Goal: Task Accomplishment & Management: Manage account settings

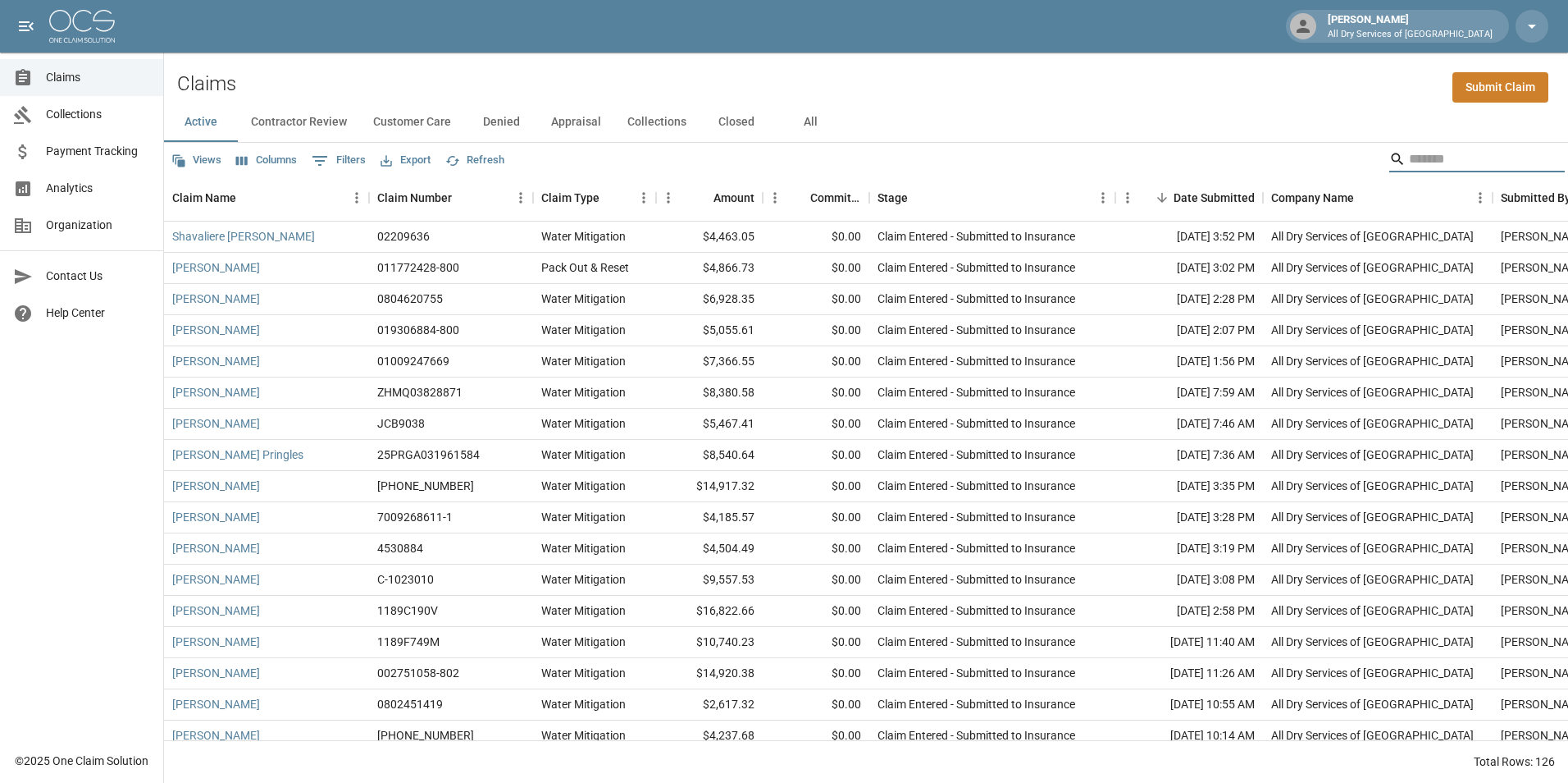
click at [1438, 161] on input "Search" at bounding box center [1475, 159] width 131 height 26
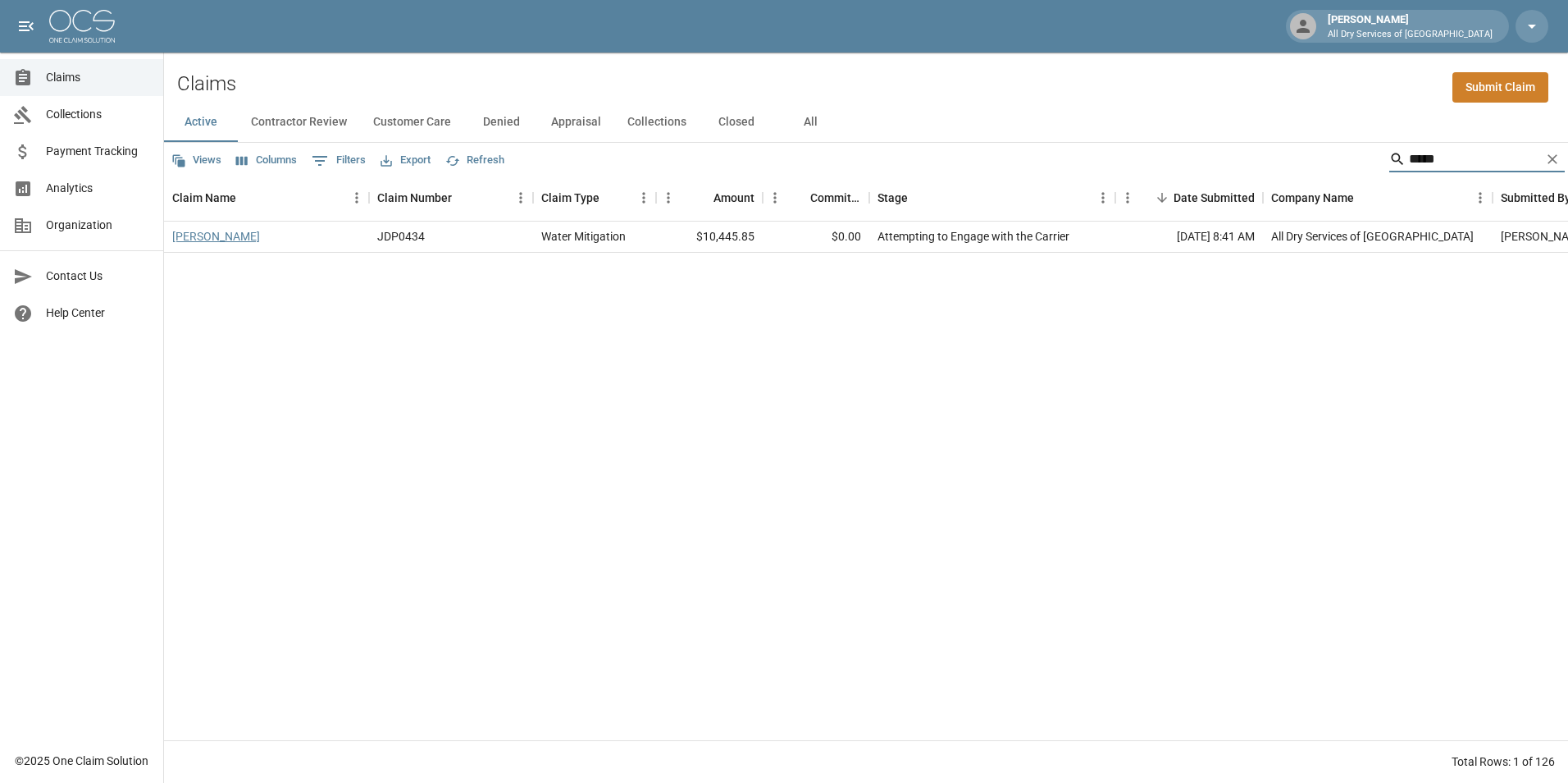
type input "*****"
click at [228, 240] on link "[PERSON_NAME]" at bounding box center [216, 236] width 88 height 16
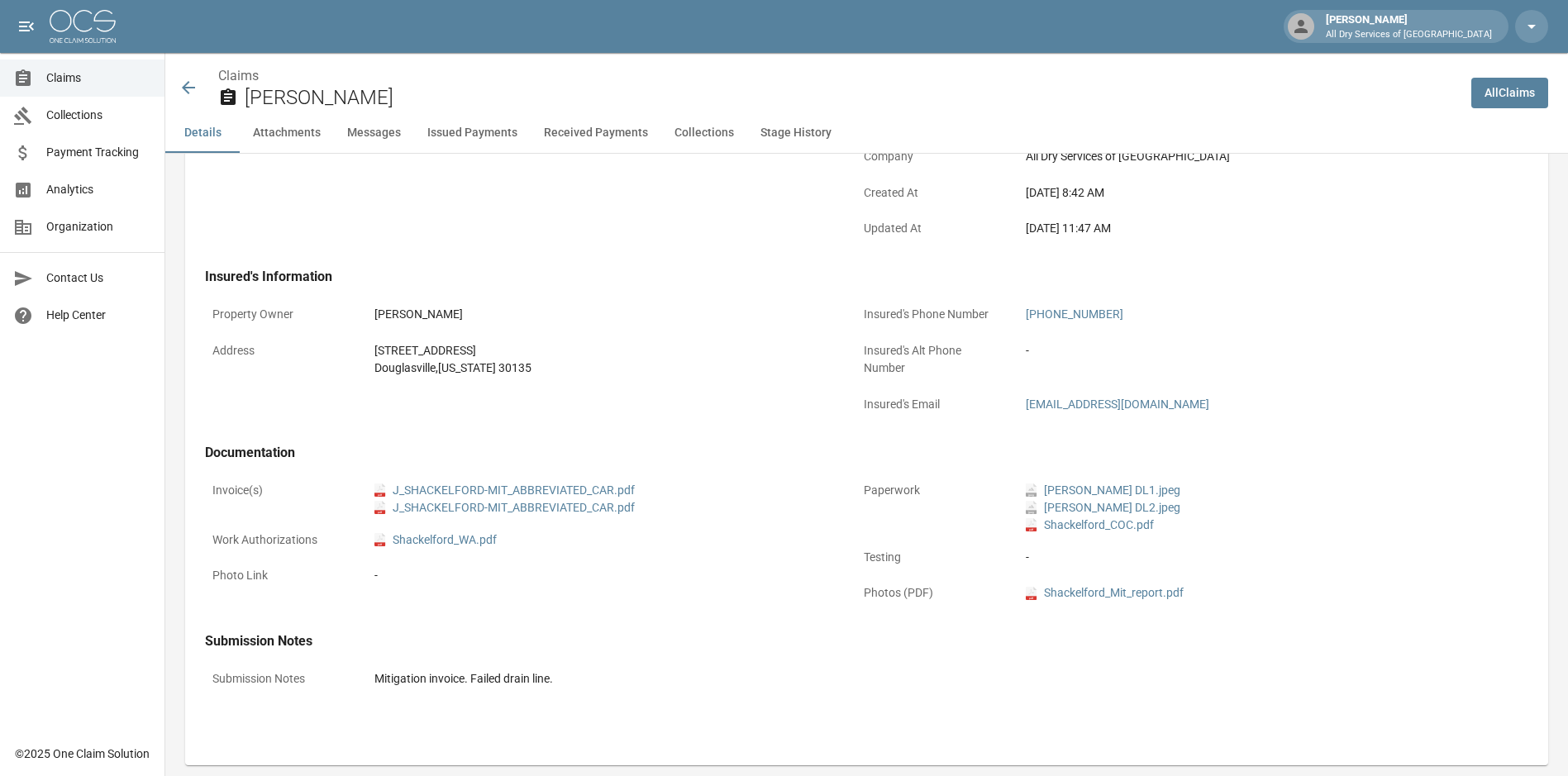
click at [282, 131] on button "Attachments" at bounding box center [287, 132] width 95 height 40
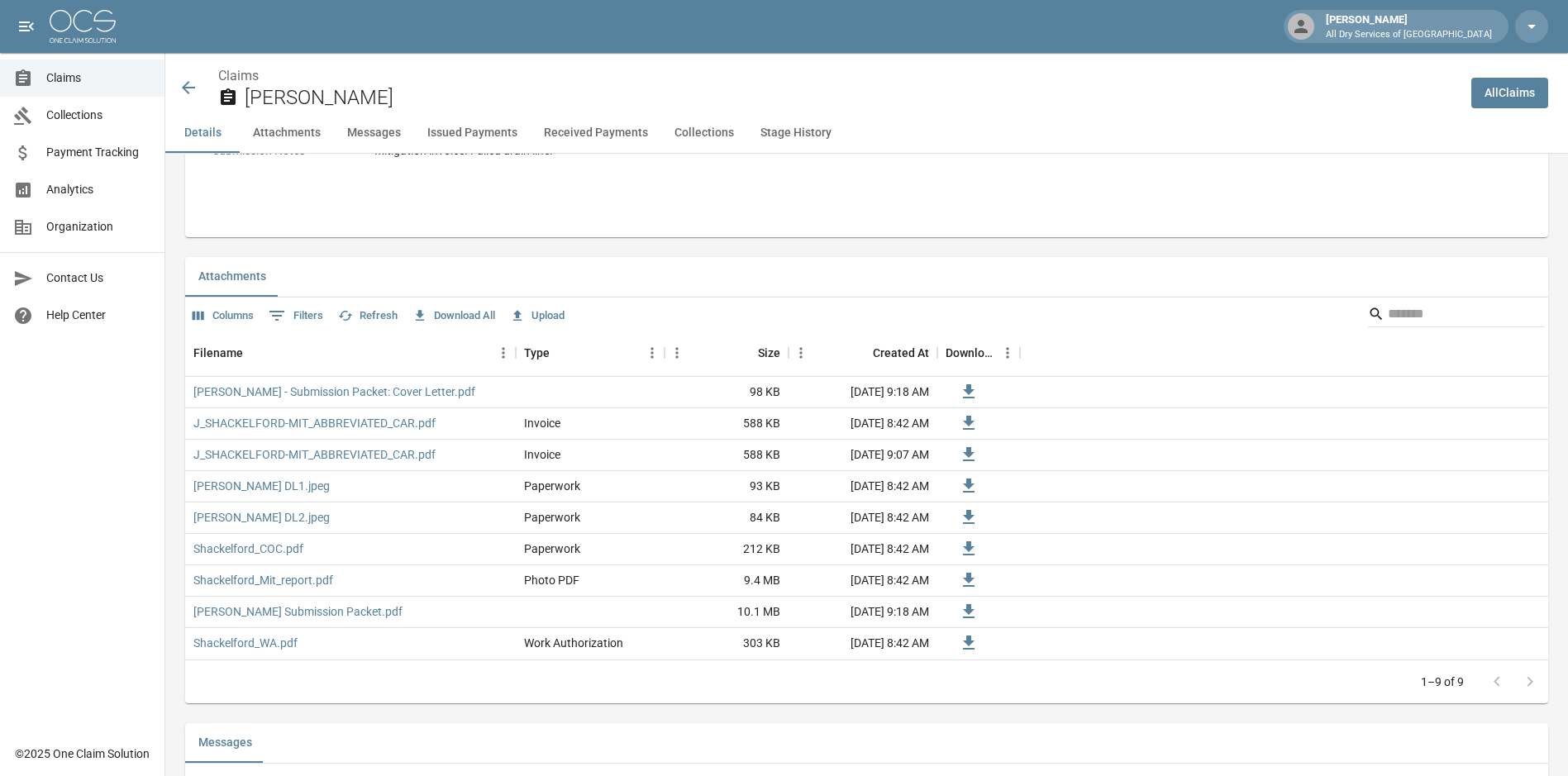
scroll to position [992, 0]
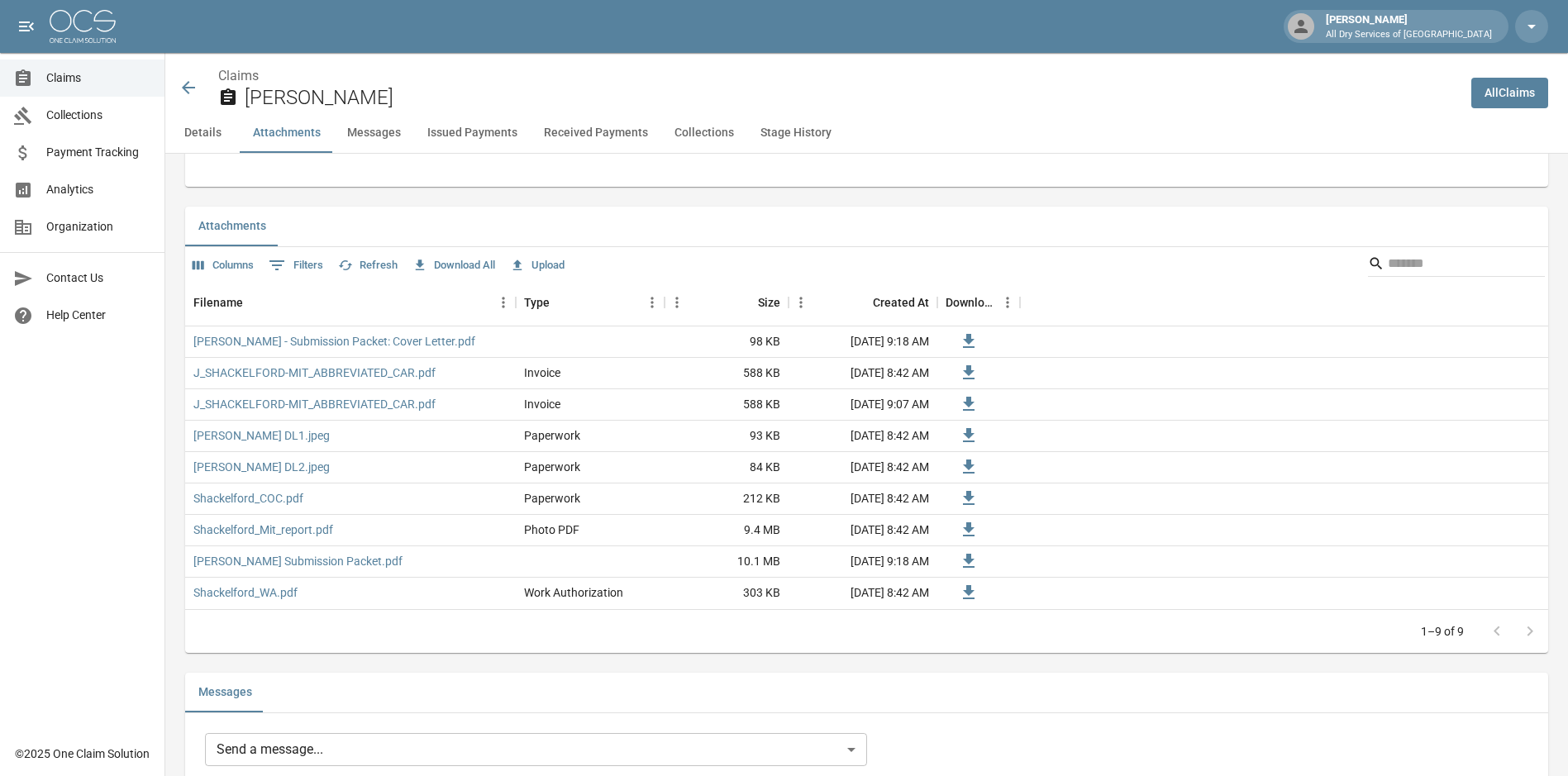
click at [551, 270] on button "Upload" at bounding box center [537, 266] width 62 height 26
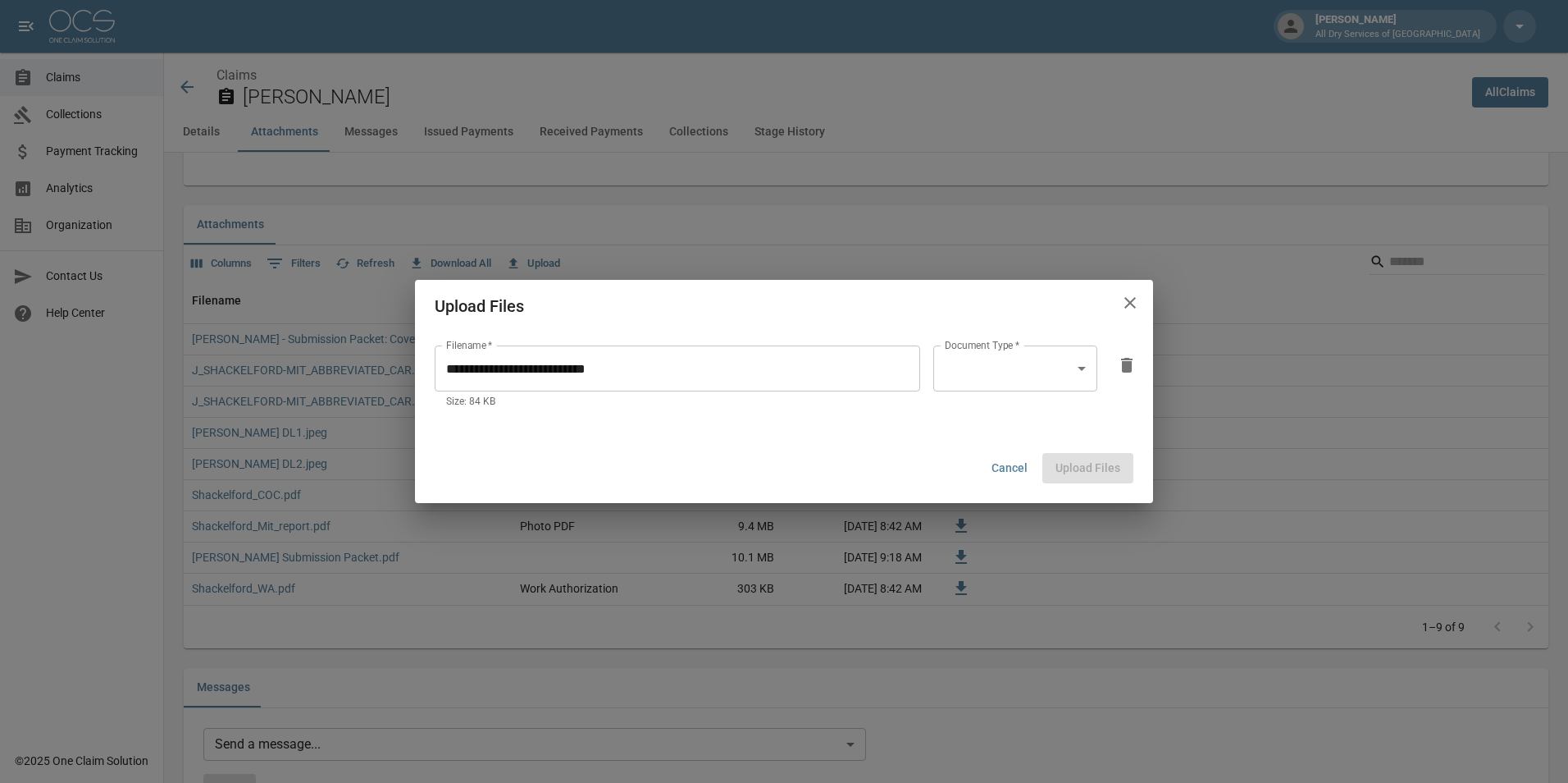
click at [1011, 378] on body "[PERSON_NAME] All Dry Services of Atlanta Claims Collections Payment Tracking A…" at bounding box center [784, 737] width 1568 height 3445
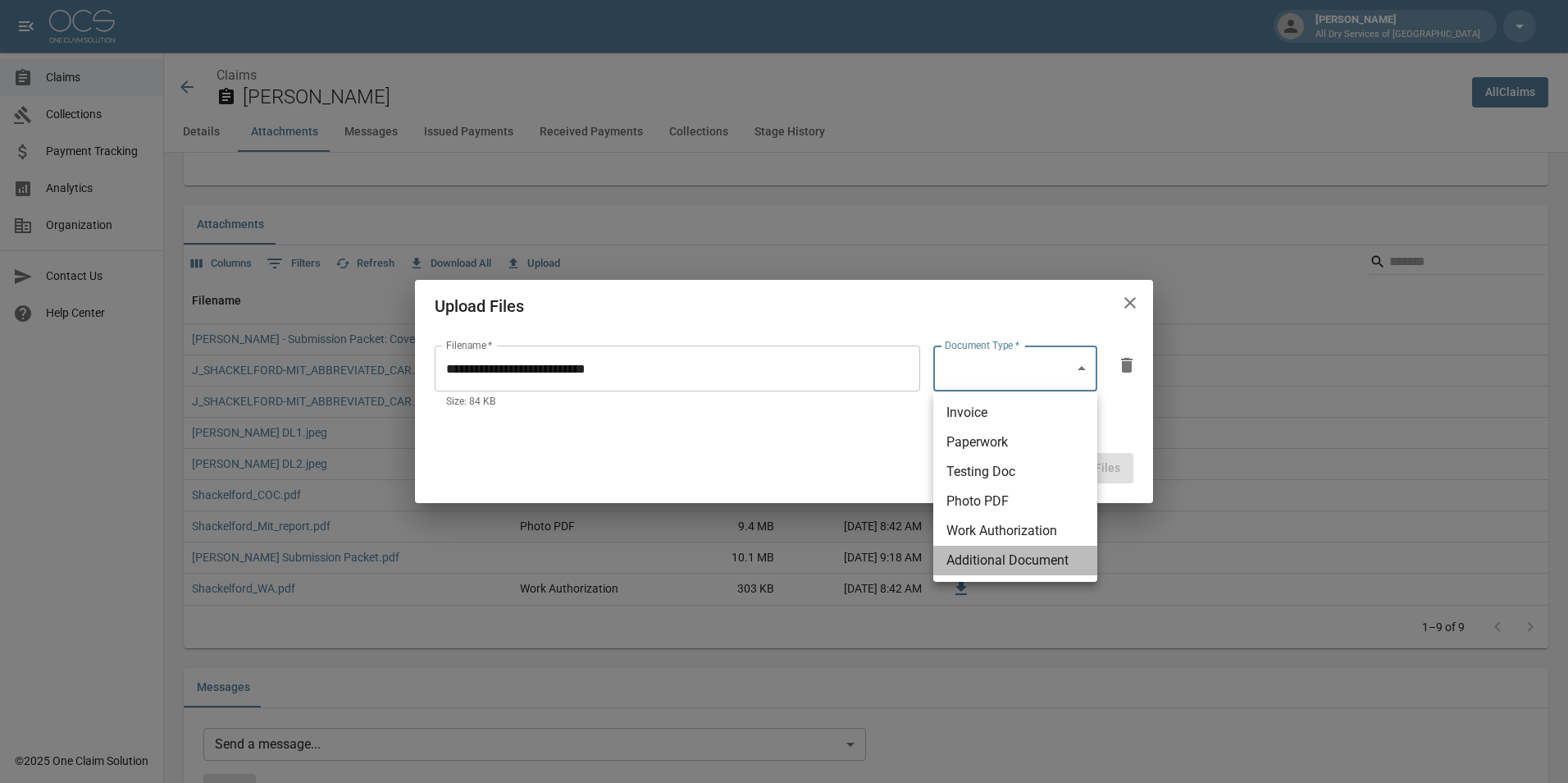
click at [1068, 560] on li "Additional Document" at bounding box center [1015, 560] width 164 height 29
type input "**********"
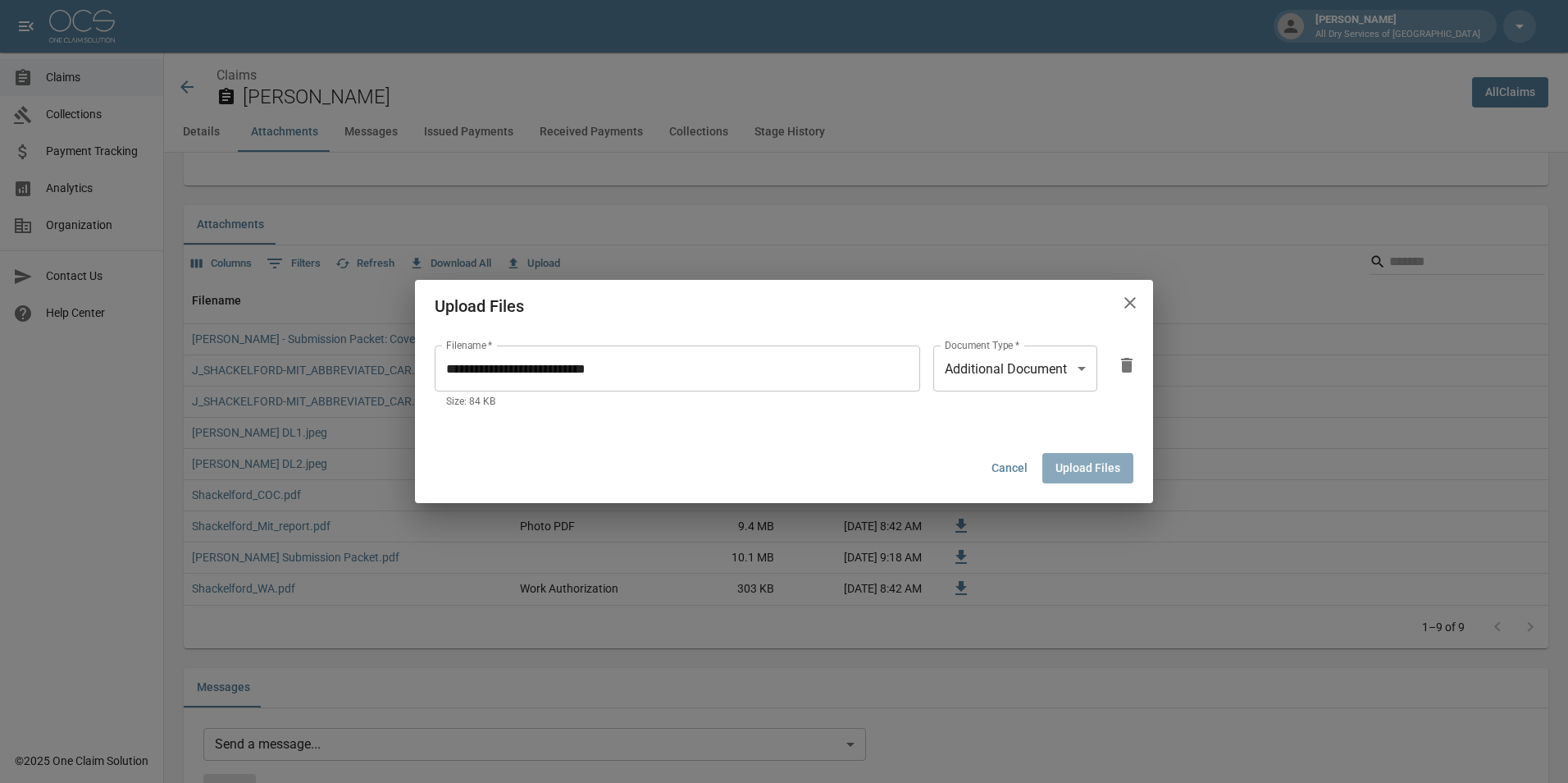
click at [1080, 471] on button "Upload Files" at bounding box center [1088, 467] width 91 height 30
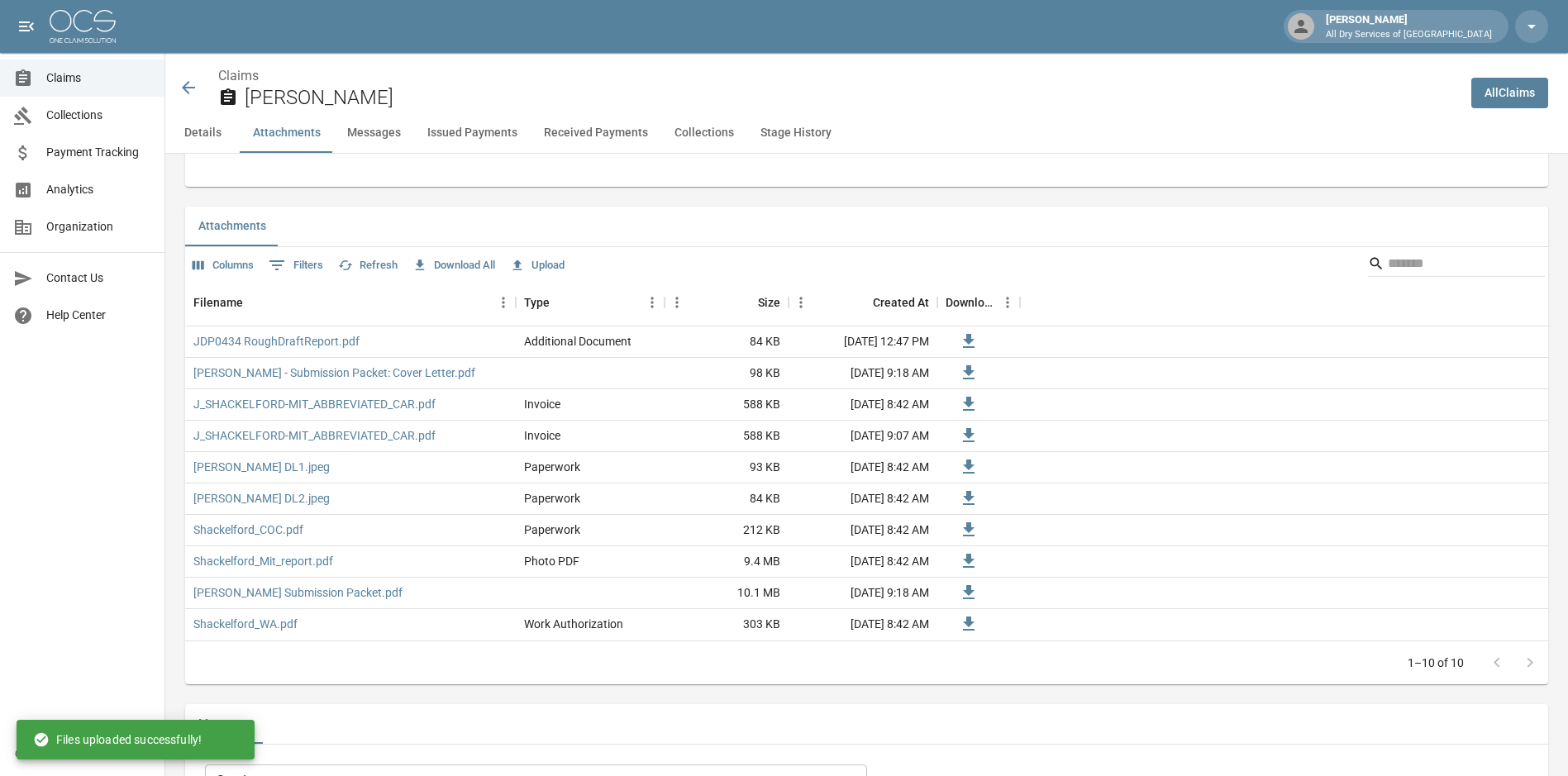
click at [375, 132] on button "Messages" at bounding box center [373, 132] width 80 height 40
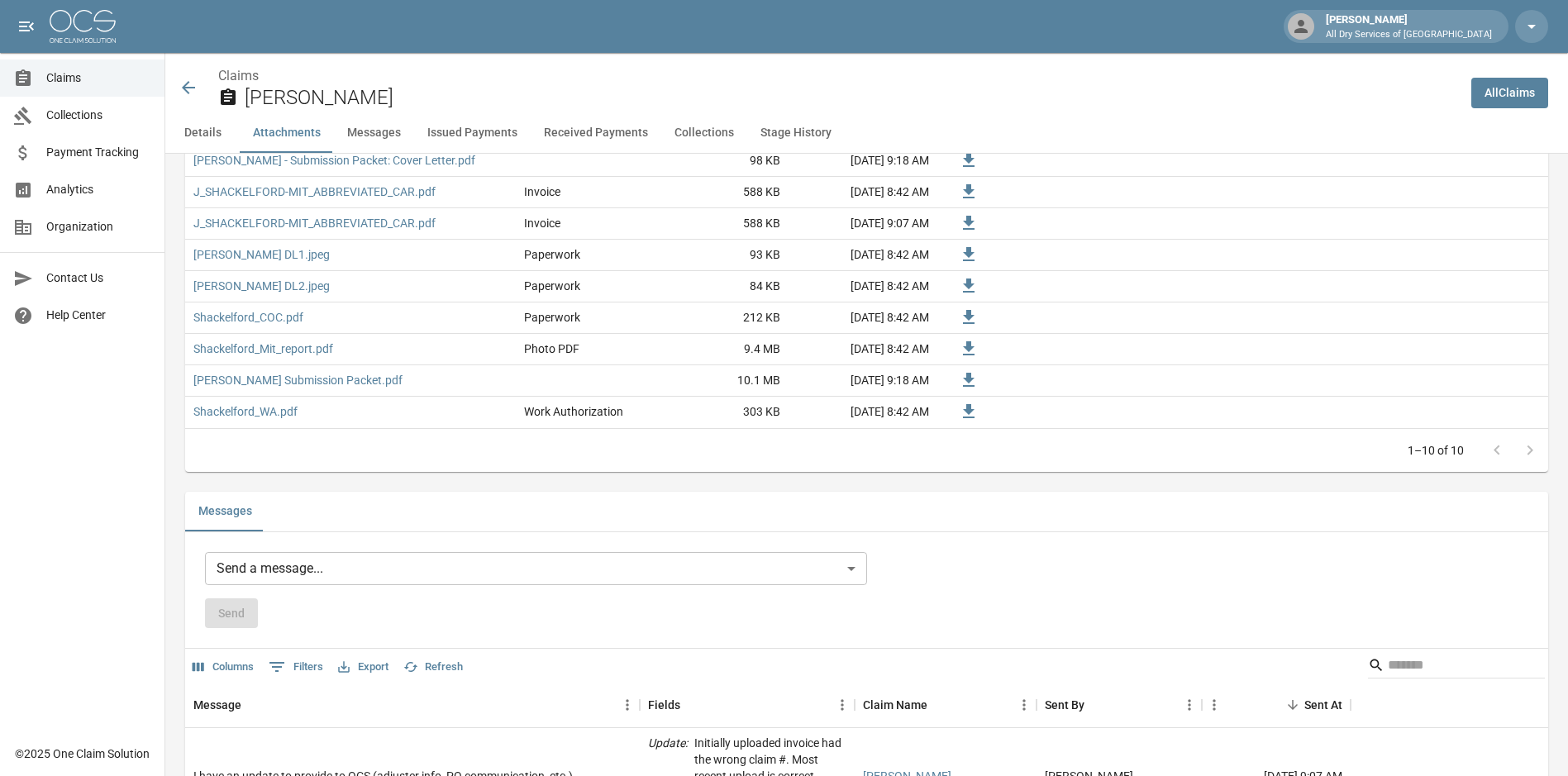
scroll to position [1159, 0]
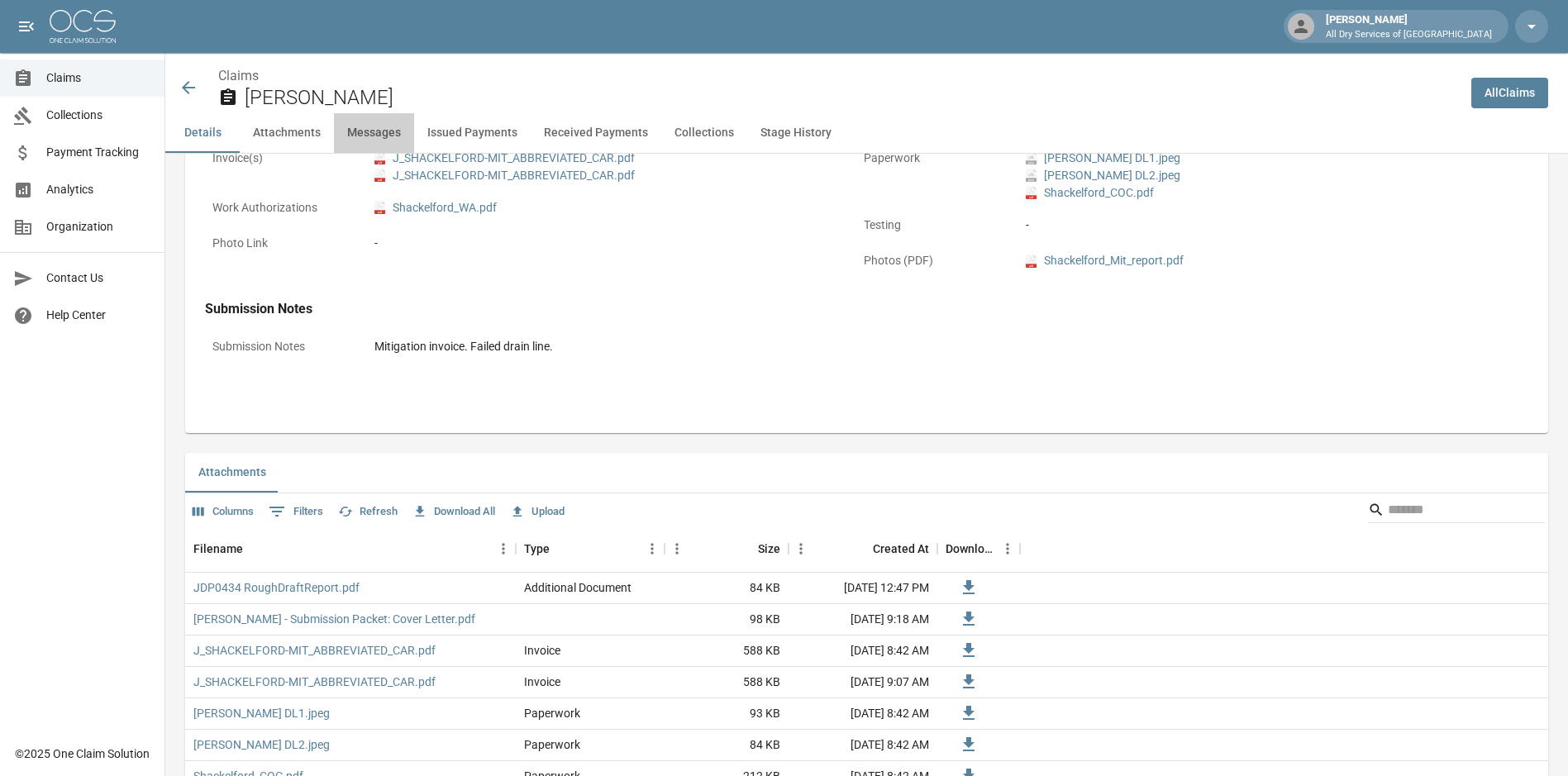
click at [373, 138] on button "Messages" at bounding box center [373, 132] width 80 height 40
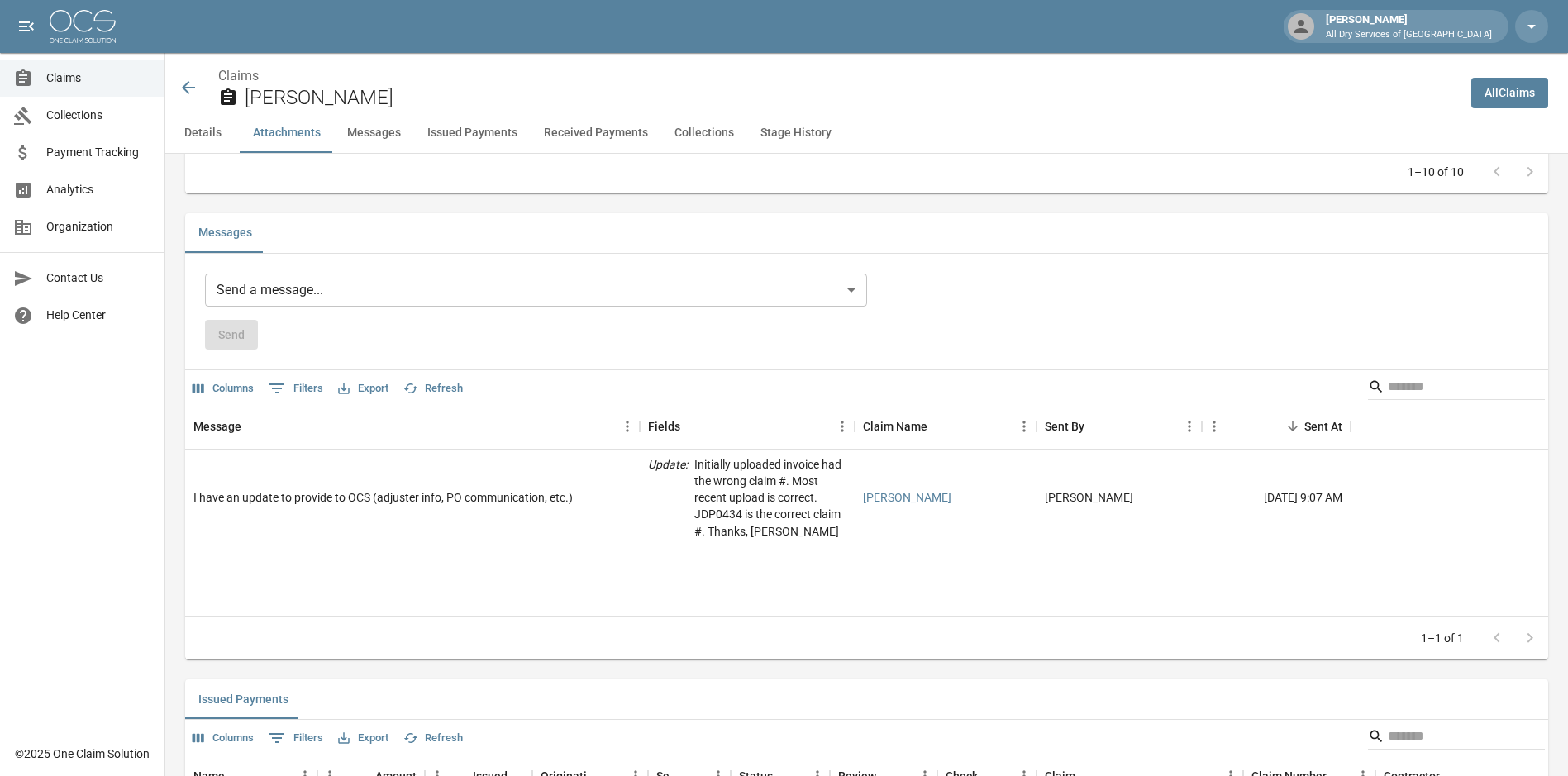
scroll to position [1489, 0]
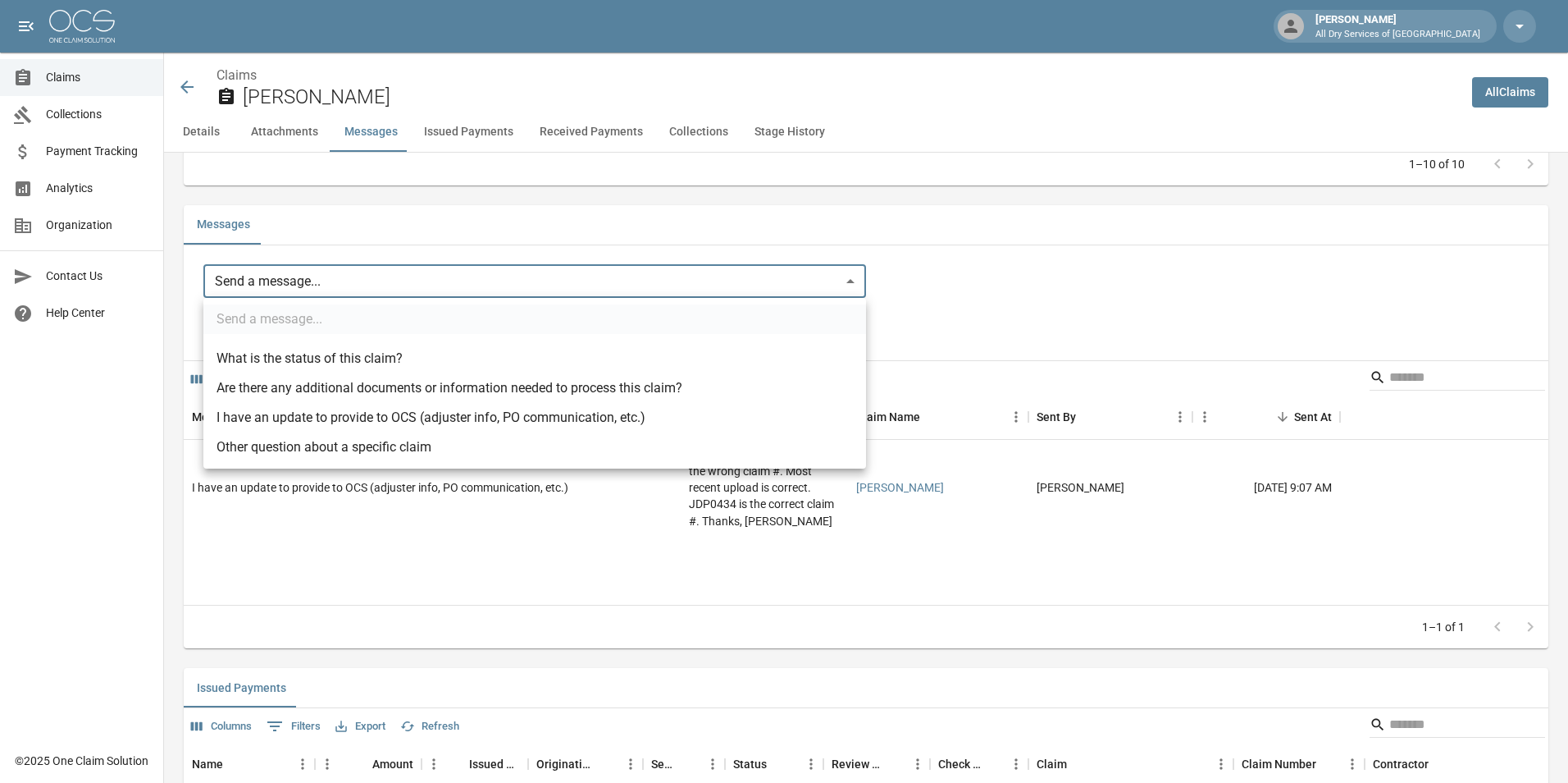
click at [354, 277] on body "[PERSON_NAME] All Dry Services of Atlanta Claims Collections Payment Tracking A…" at bounding box center [784, 259] width 1568 height 3476
click at [365, 419] on li "I have an update to provide to OCS (adjuster info, PO communication, etc.)" at bounding box center [535, 417] width 662 height 29
type input "**********"
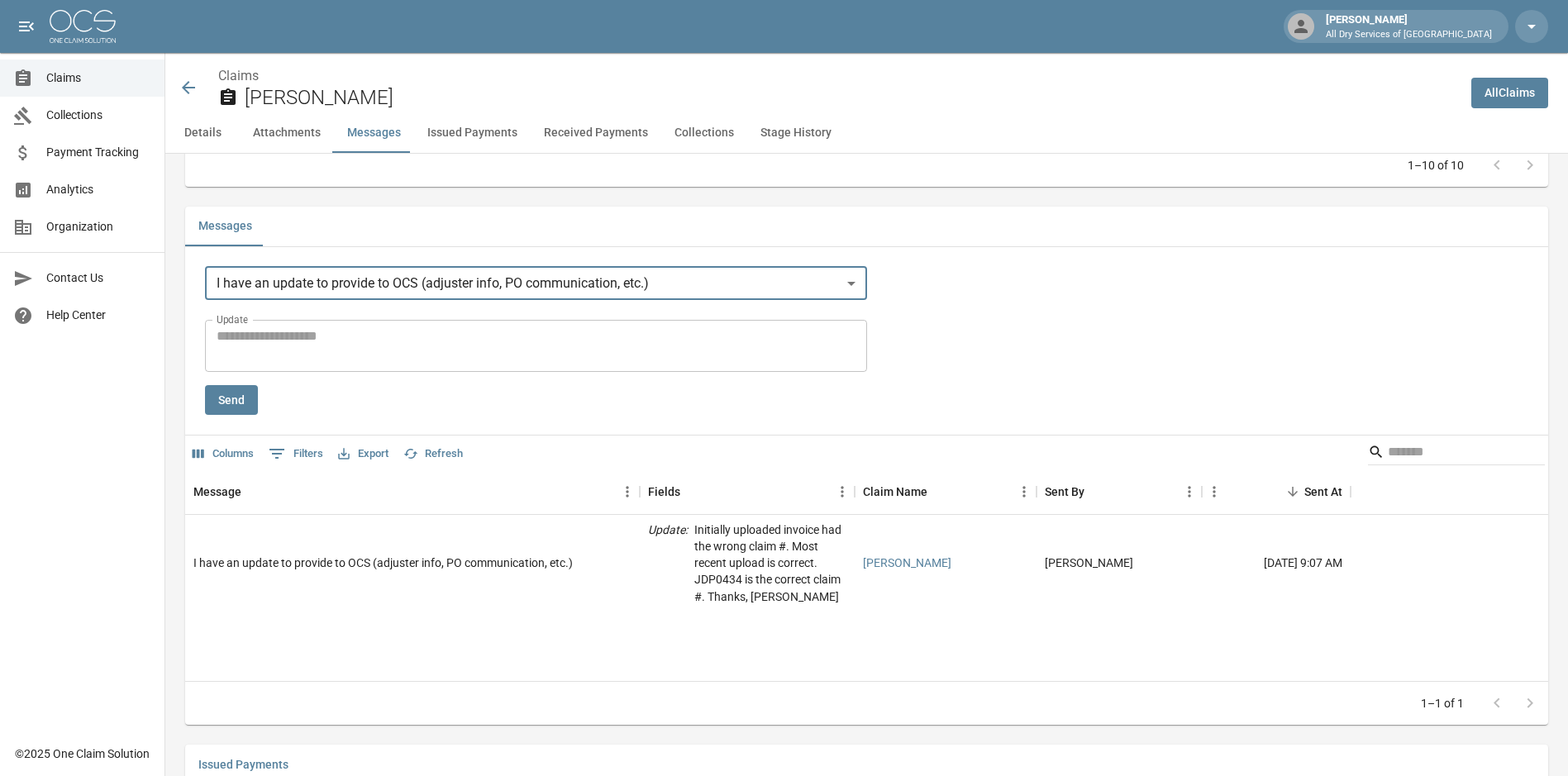
click at [314, 342] on textarea "Update" at bounding box center [536, 345] width 639 height 38
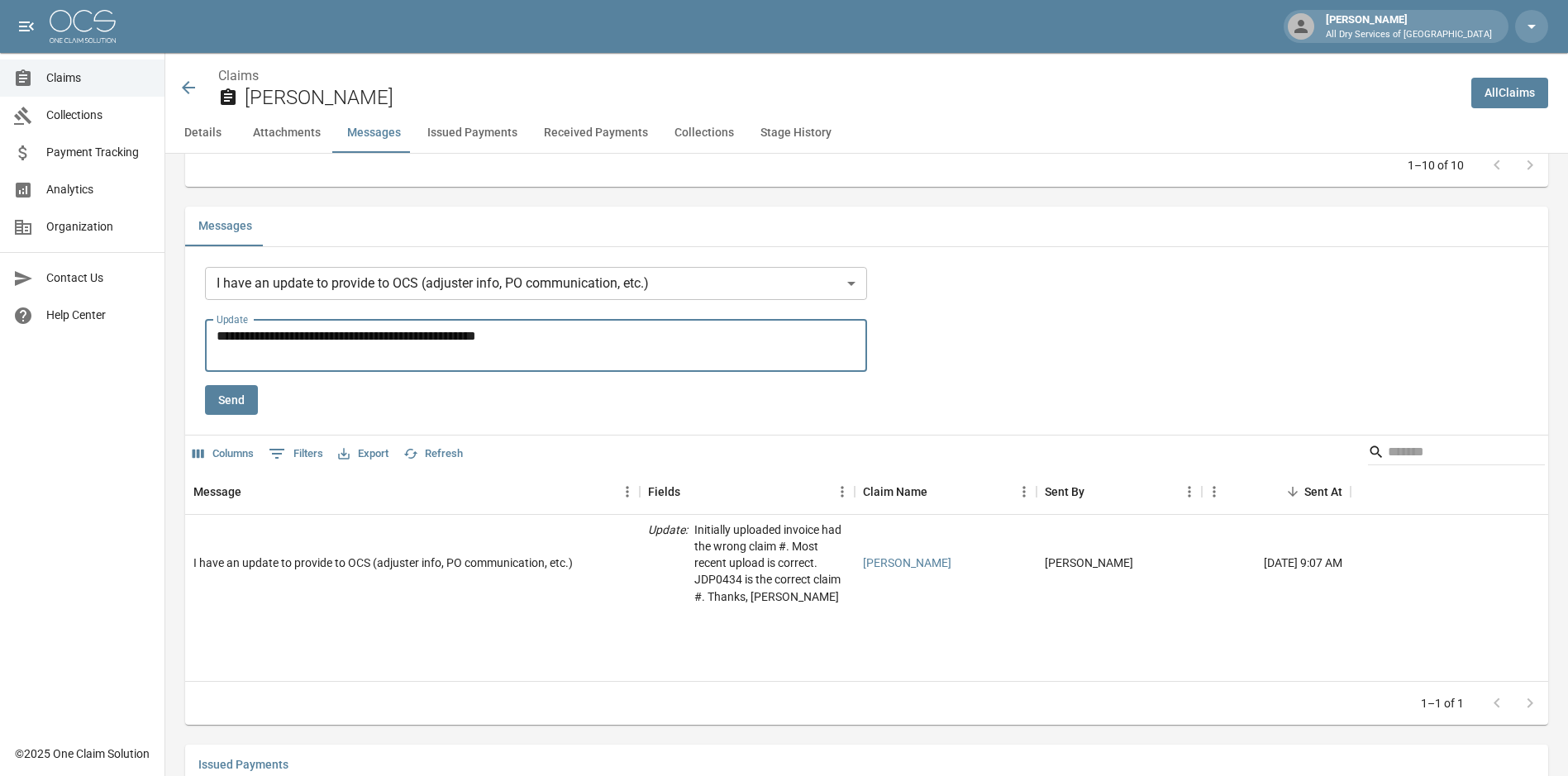
type textarea "**********"
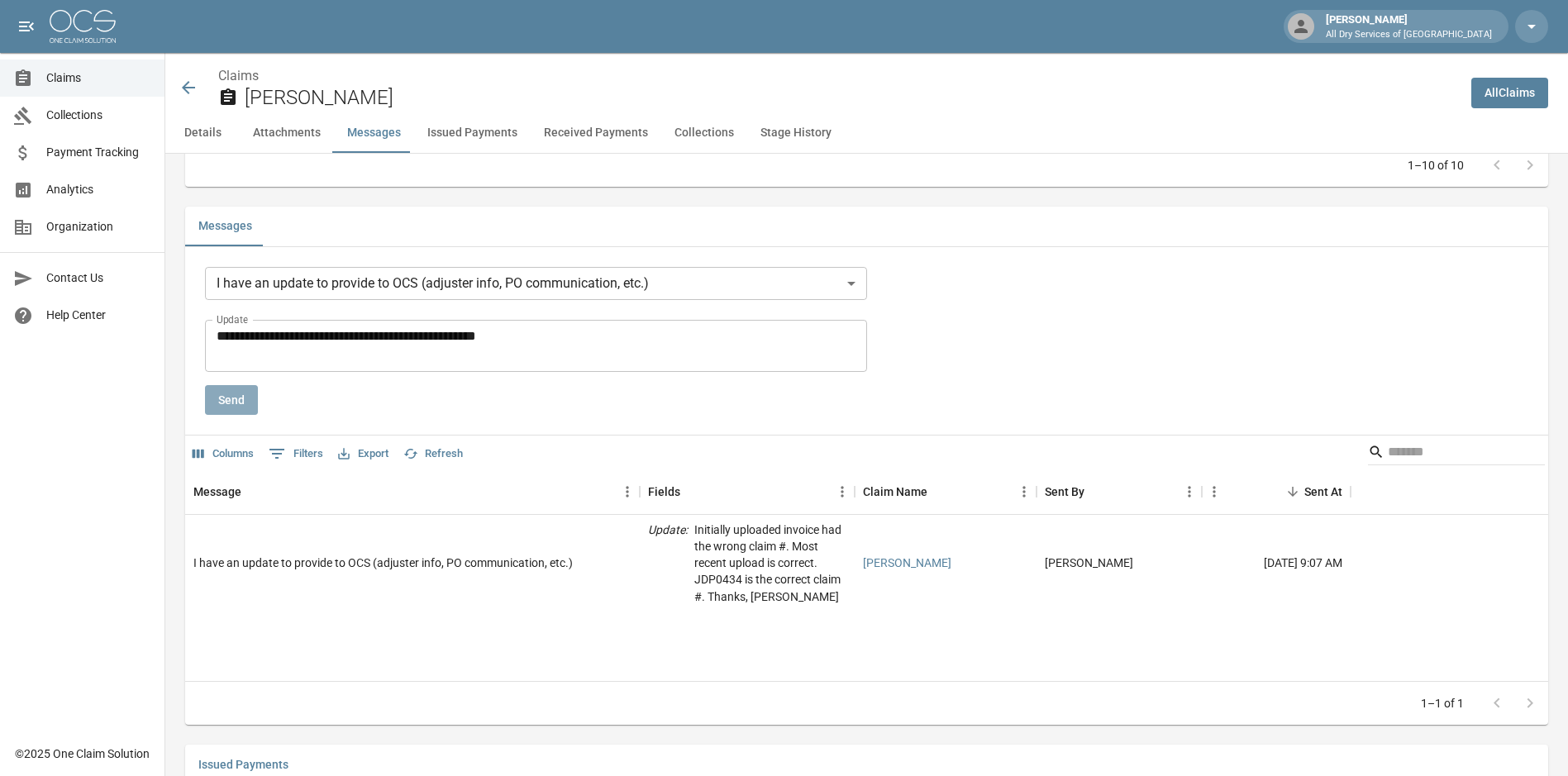
click at [231, 392] on button "Send" at bounding box center [232, 400] width 53 height 30
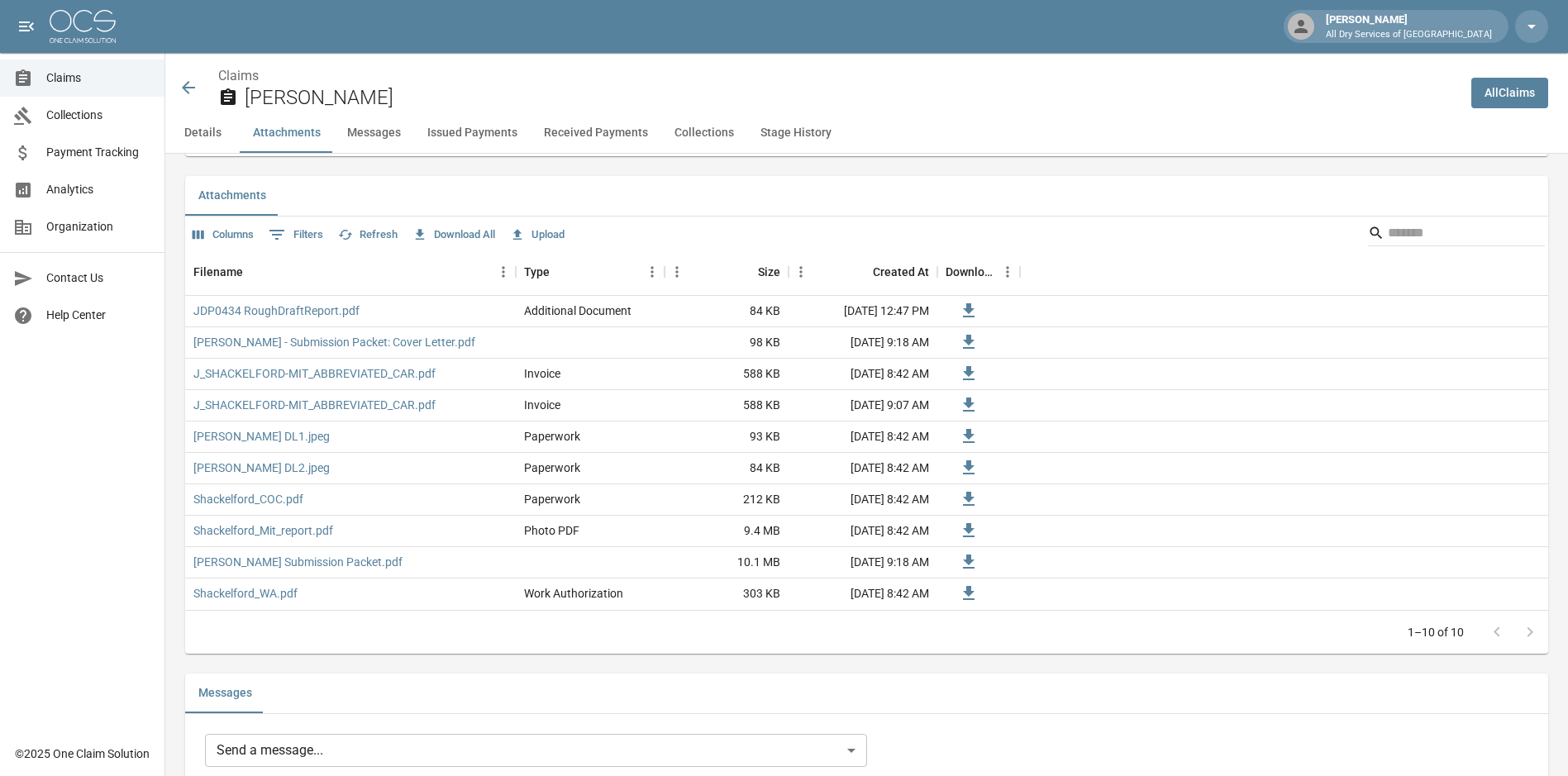
scroll to position [994, 0]
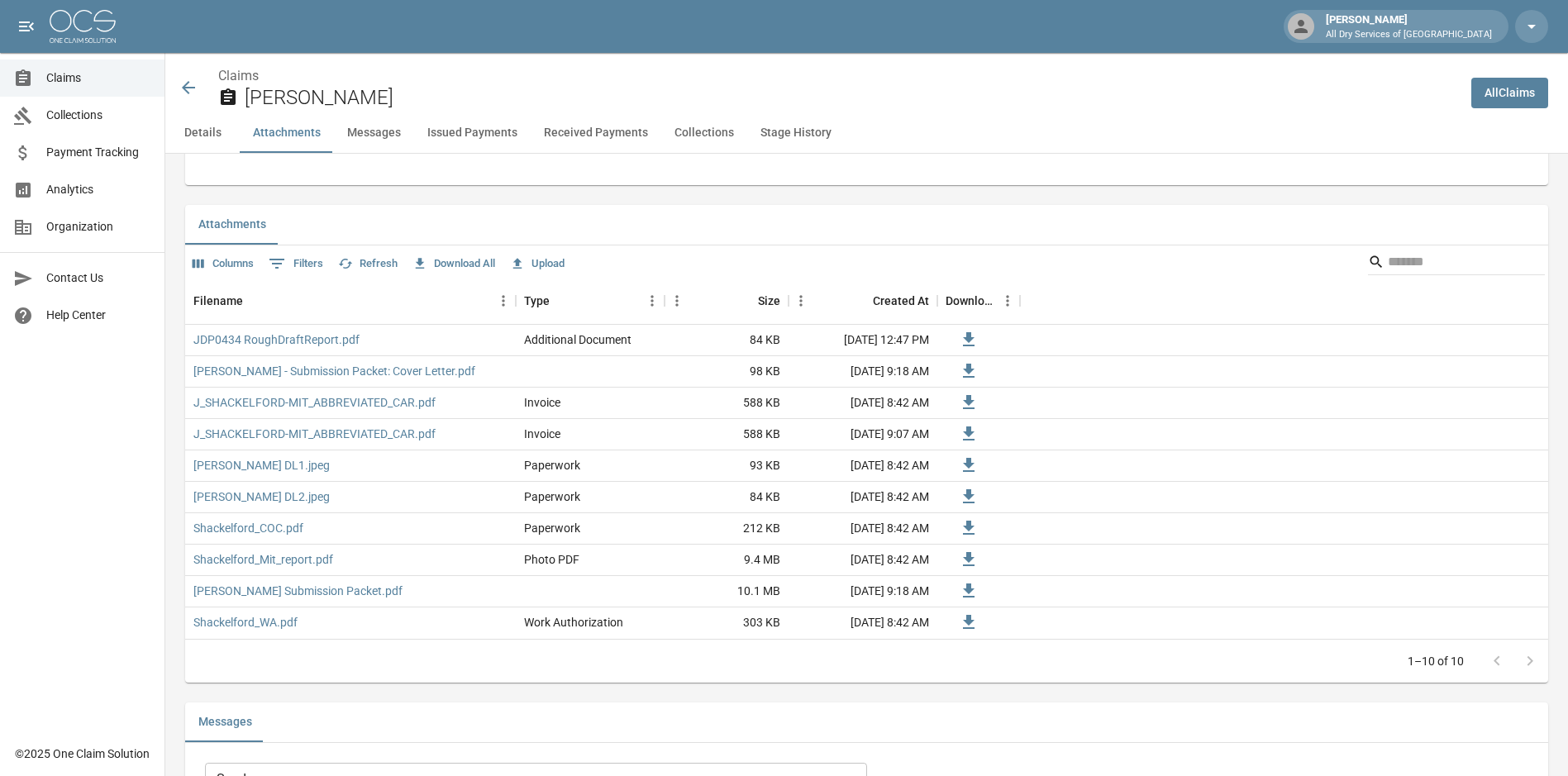
click at [70, 82] on span "Claims" at bounding box center [98, 78] width 105 height 17
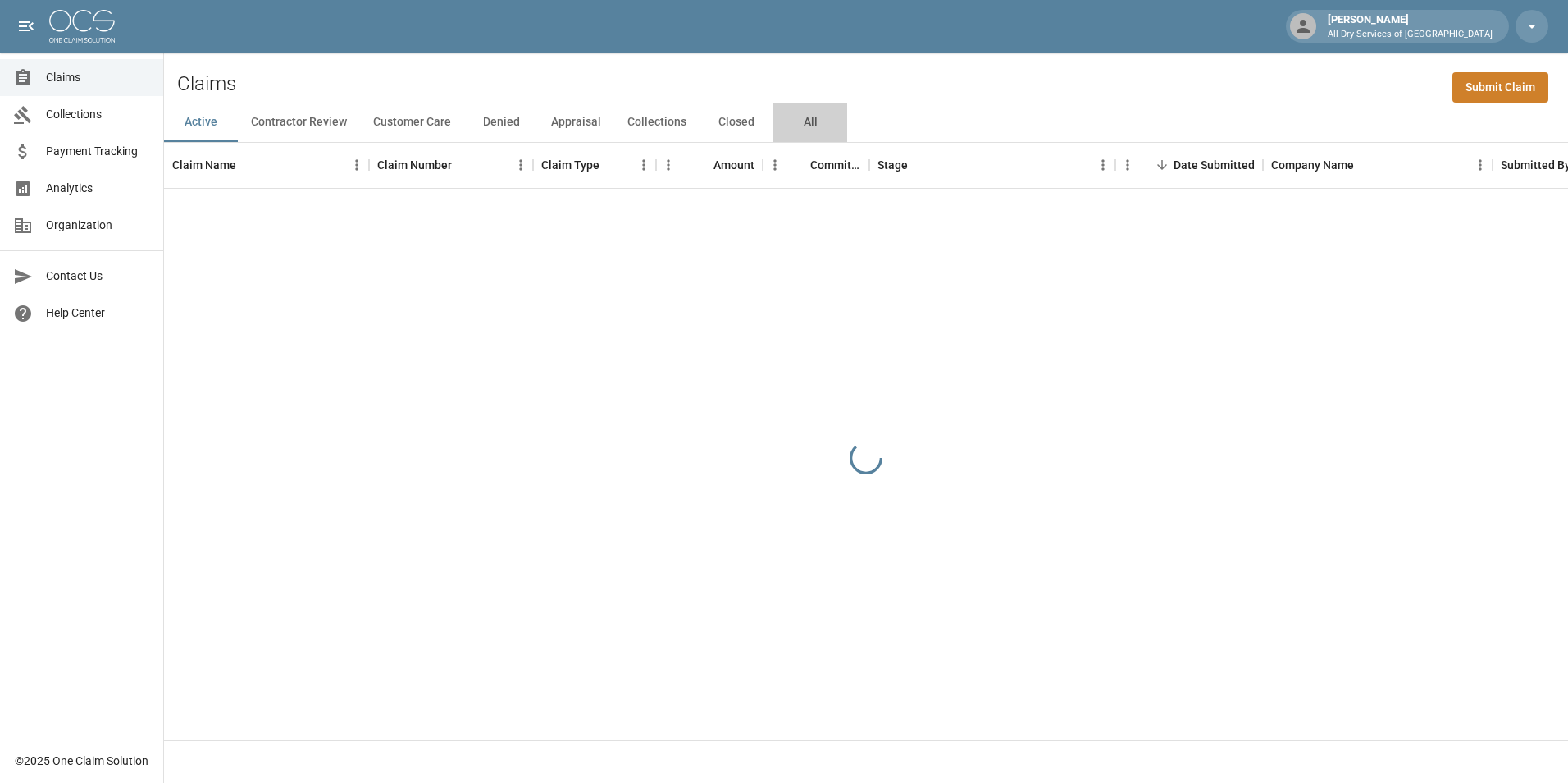
click at [805, 123] on button "All" at bounding box center [810, 121] width 74 height 39
